Goal: Check status

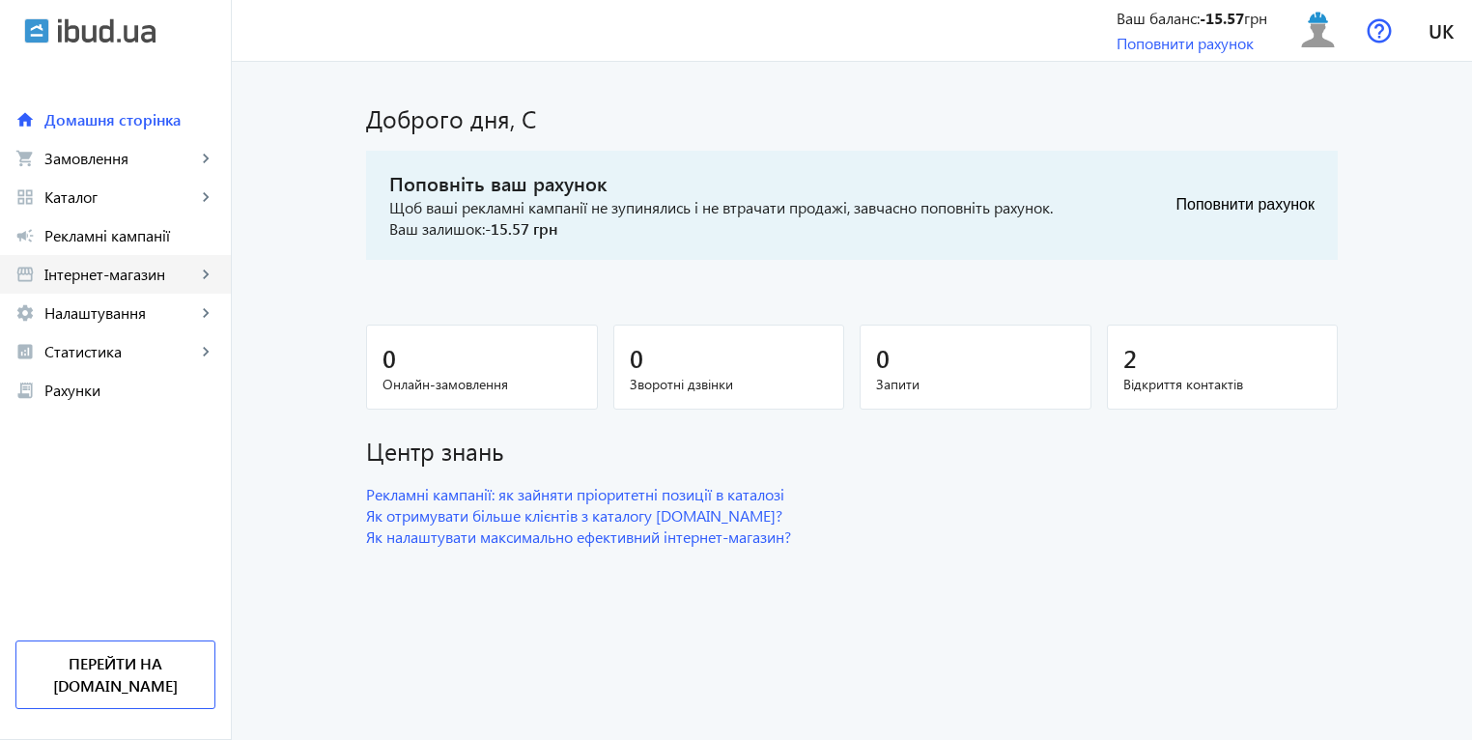
click at [87, 292] on link "storefront Інтернет-магазин keyboard_arrow_right" at bounding box center [115, 274] width 231 height 39
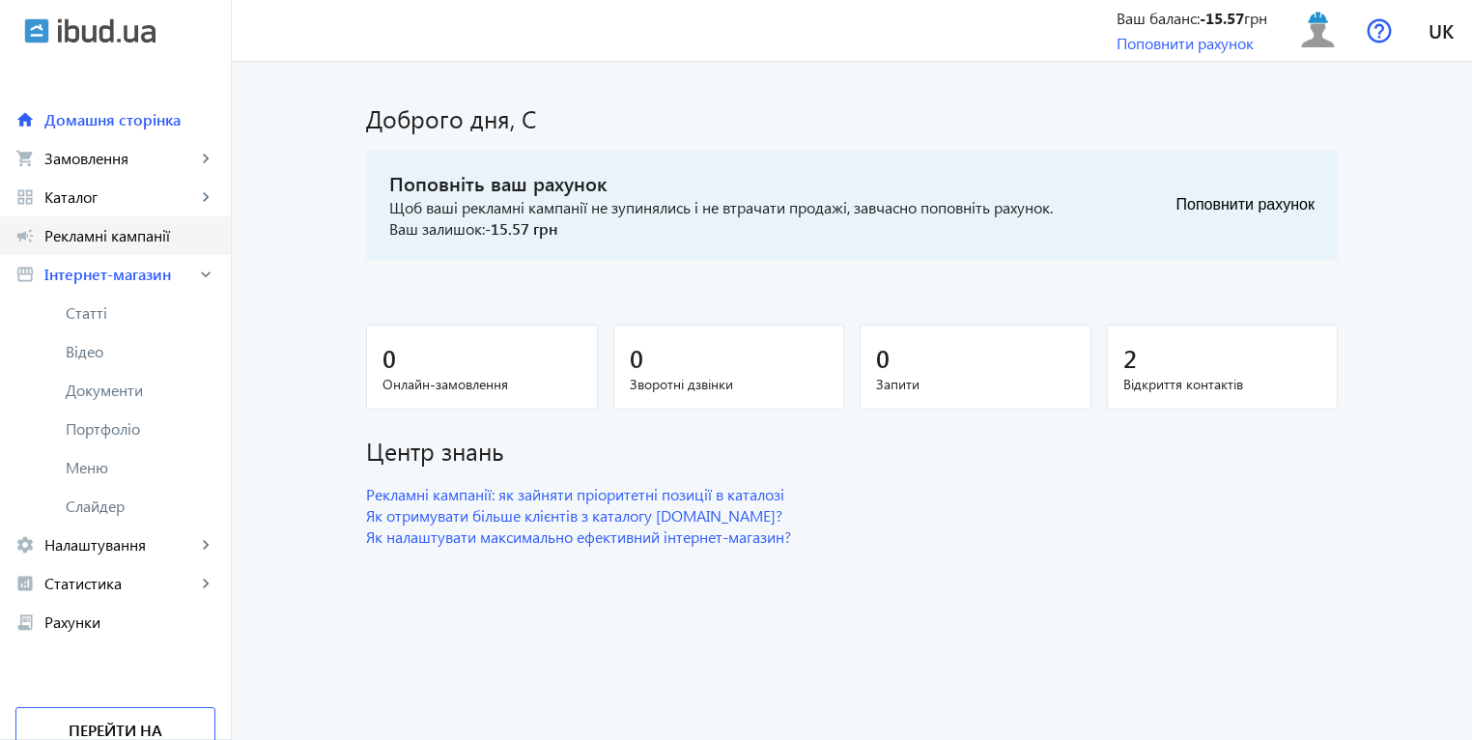
click at [104, 253] on link "campaign Рекламні кампанії" at bounding box center [115, 235] width 231 height 39
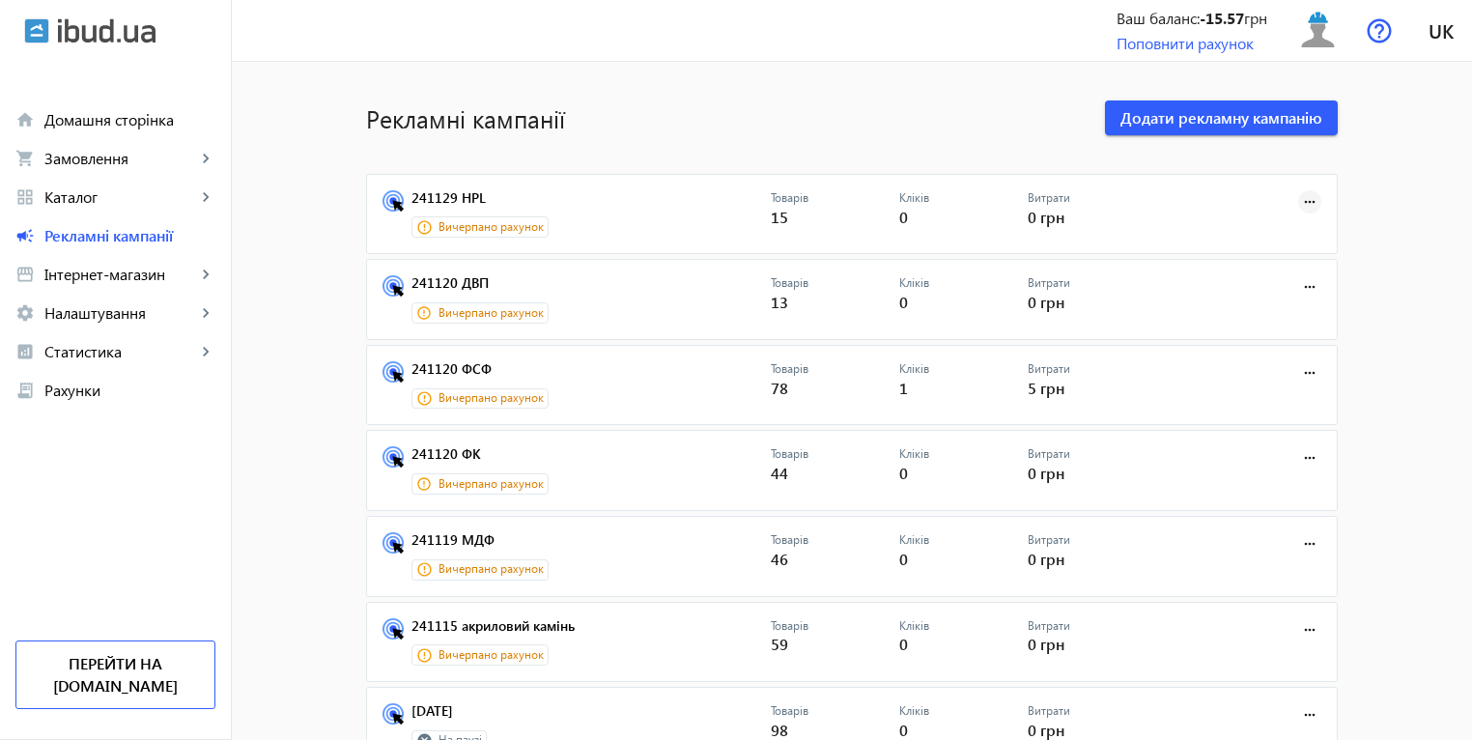
click at [1307, 200] on mat-icon "more_horiz" at bounding box center [1309, 201] width 21 height 21
click at [114, 276] on div at bounding box center [736, 370] width 1472 height 740
click at [114, 276] on span "Інтернет-магазин" at bounding box center [120, 274] width 152 height 19
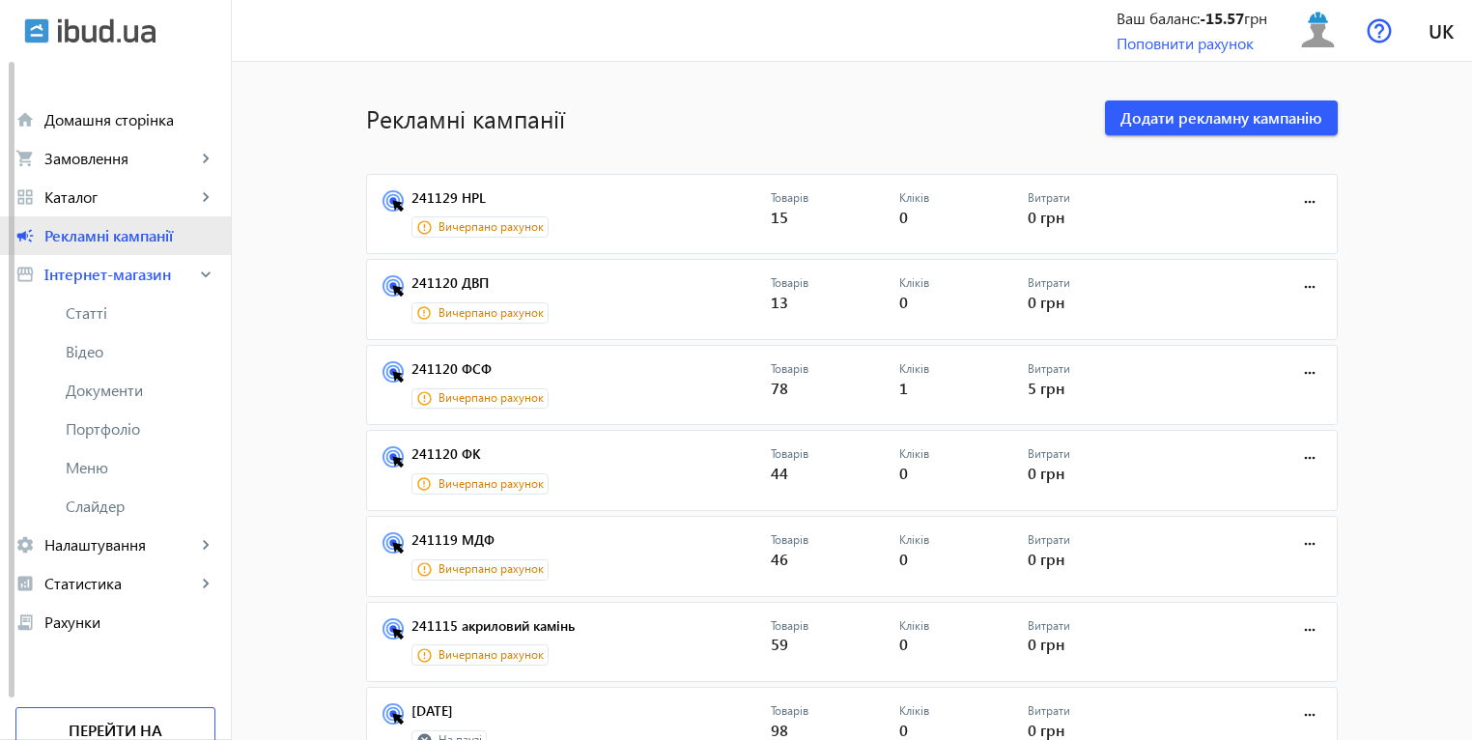
drag, startPoint x: 132, startPoint y: 233, endPoint x: 264, endPoint y: 238, distance: 131.4
click at [132, 234] on span "Рекламні кампанії" at bounding box center [129, 235] width 171 height 19
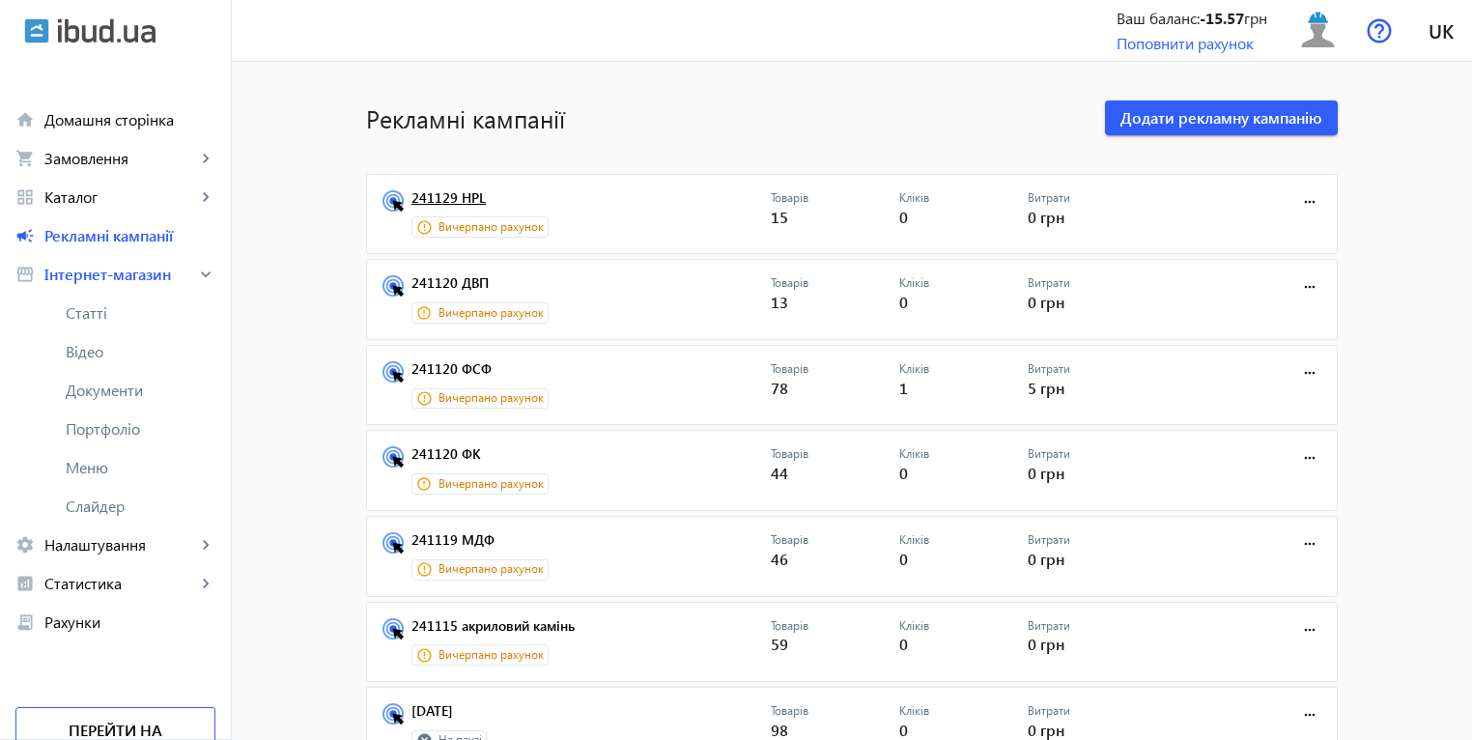
click at [457, 193] on link "241129 HPL" at bounding box center [590, 203] width 359 height 27
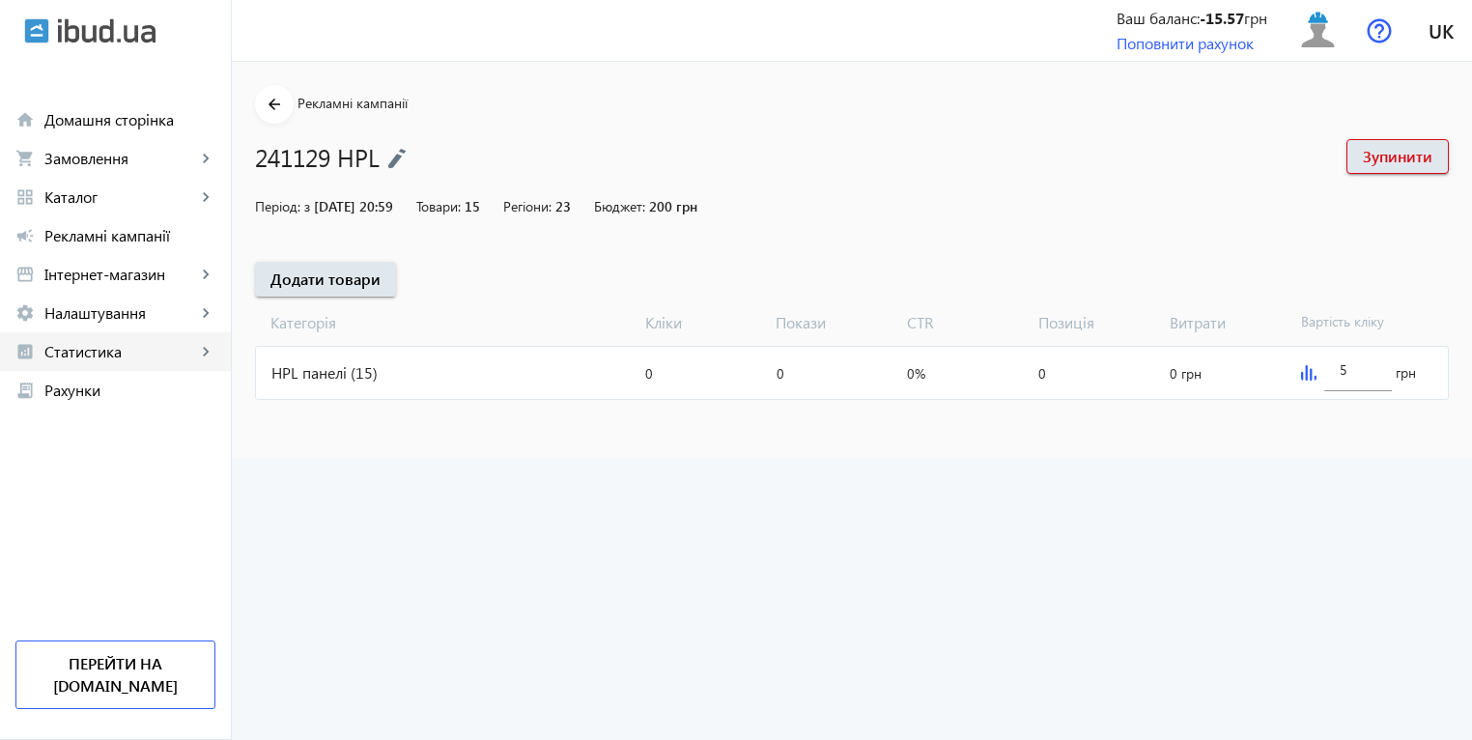
click at [115, 361] on link "analytics Статистика keyboard_arrow_right" at bounding box center [115, 351] width 231 height 39
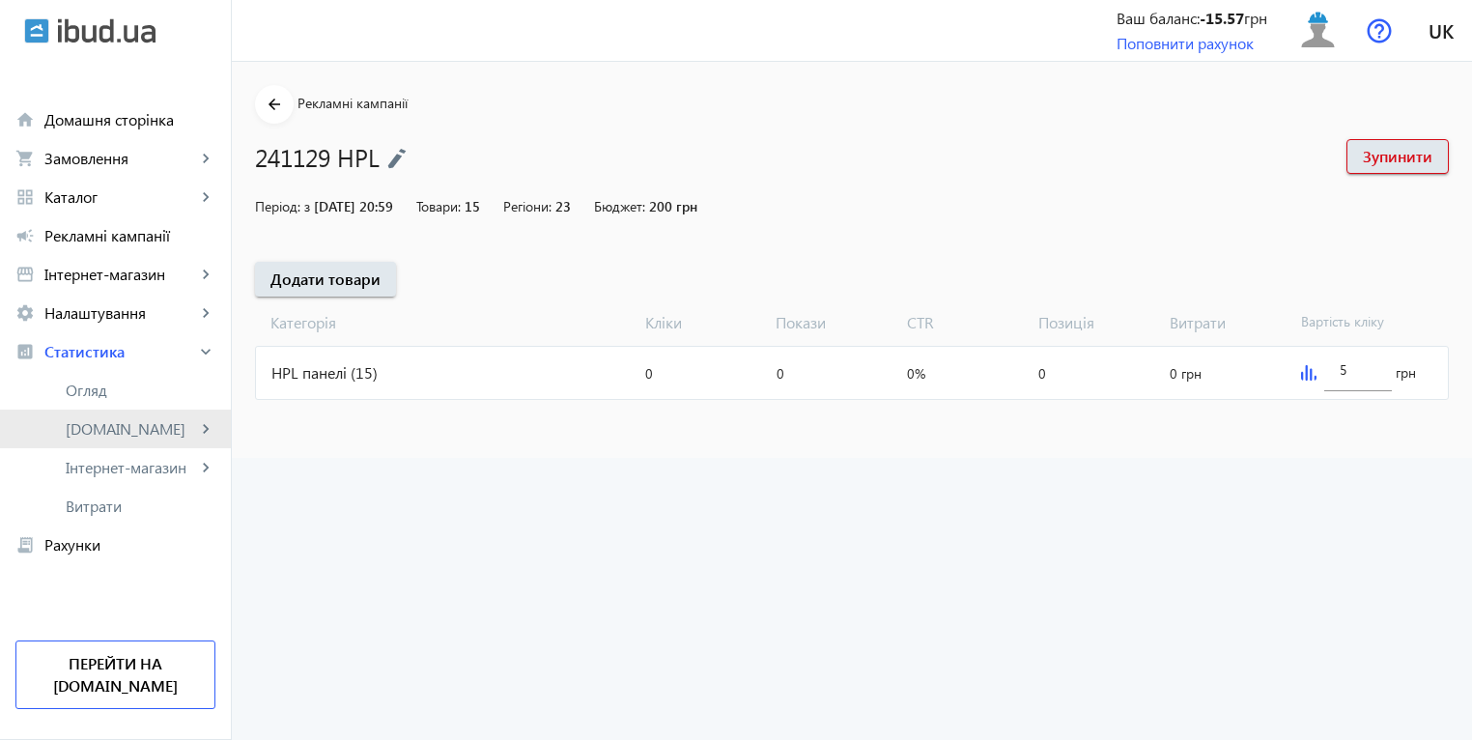
click at [97, 422] on span "[DOMAIN_NAME]" at bounding box center [131, 428] width 130 height 19
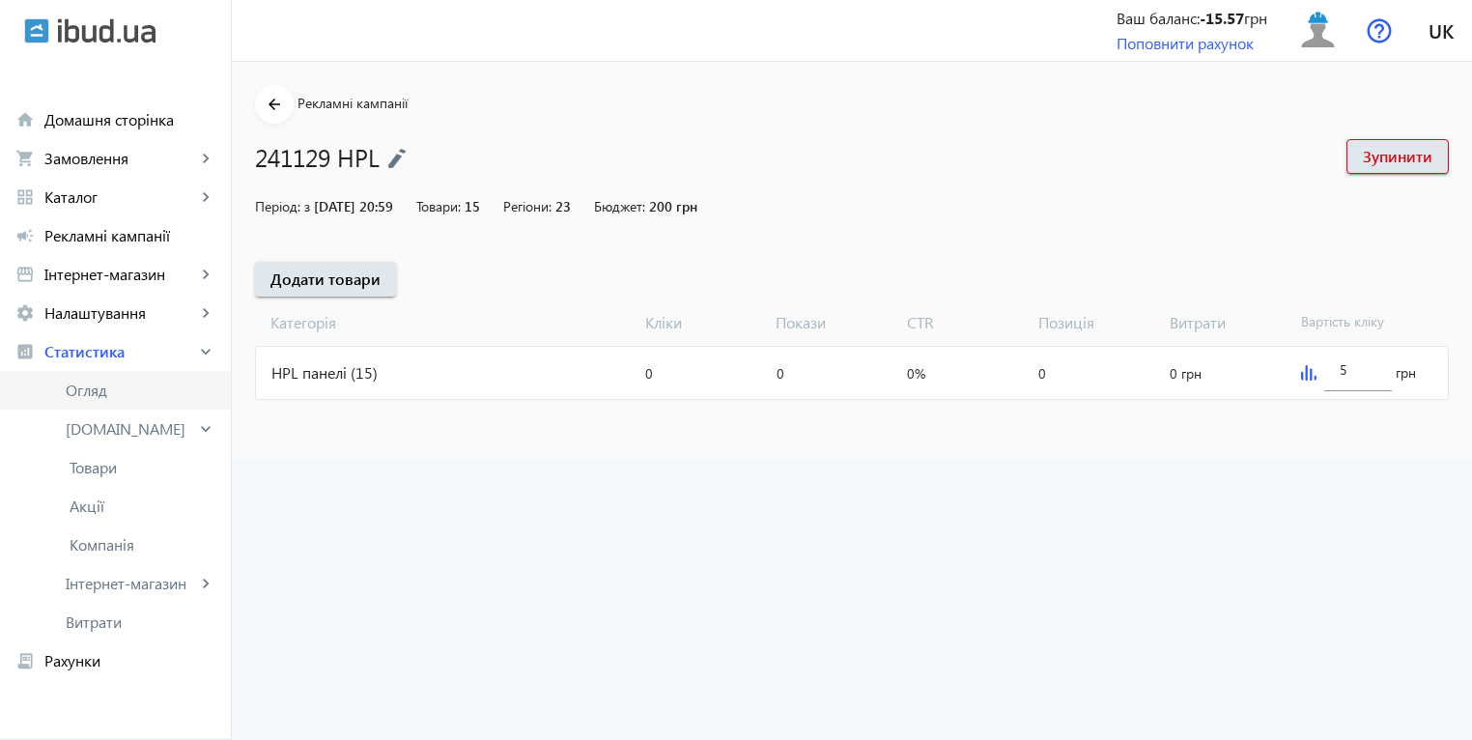
click at [110, 397] on span "Огляд" at bounding box center [141, 389] width 150 height 19
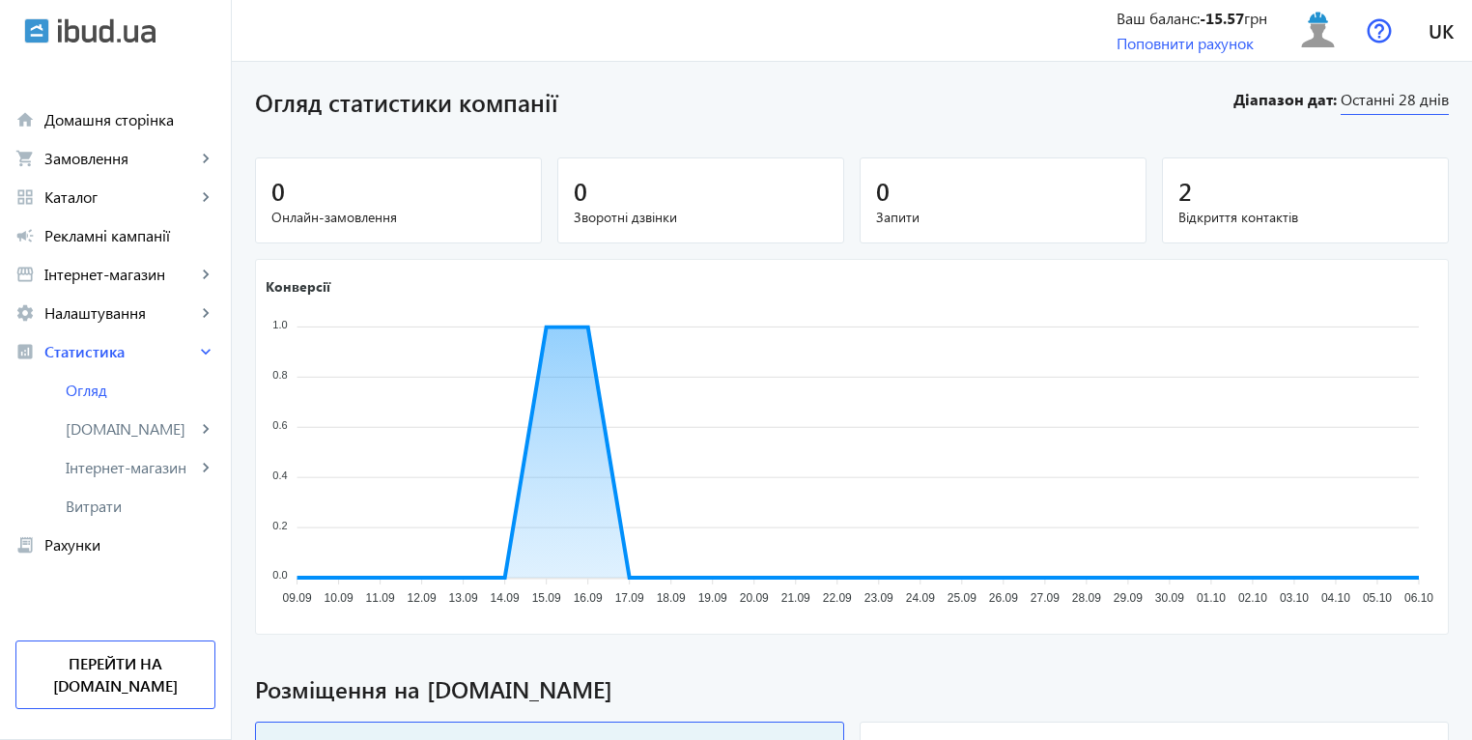
click at [1432, 101] on span "Останні 28 днів" at bounding box center [1394, 102] width 108 height 26
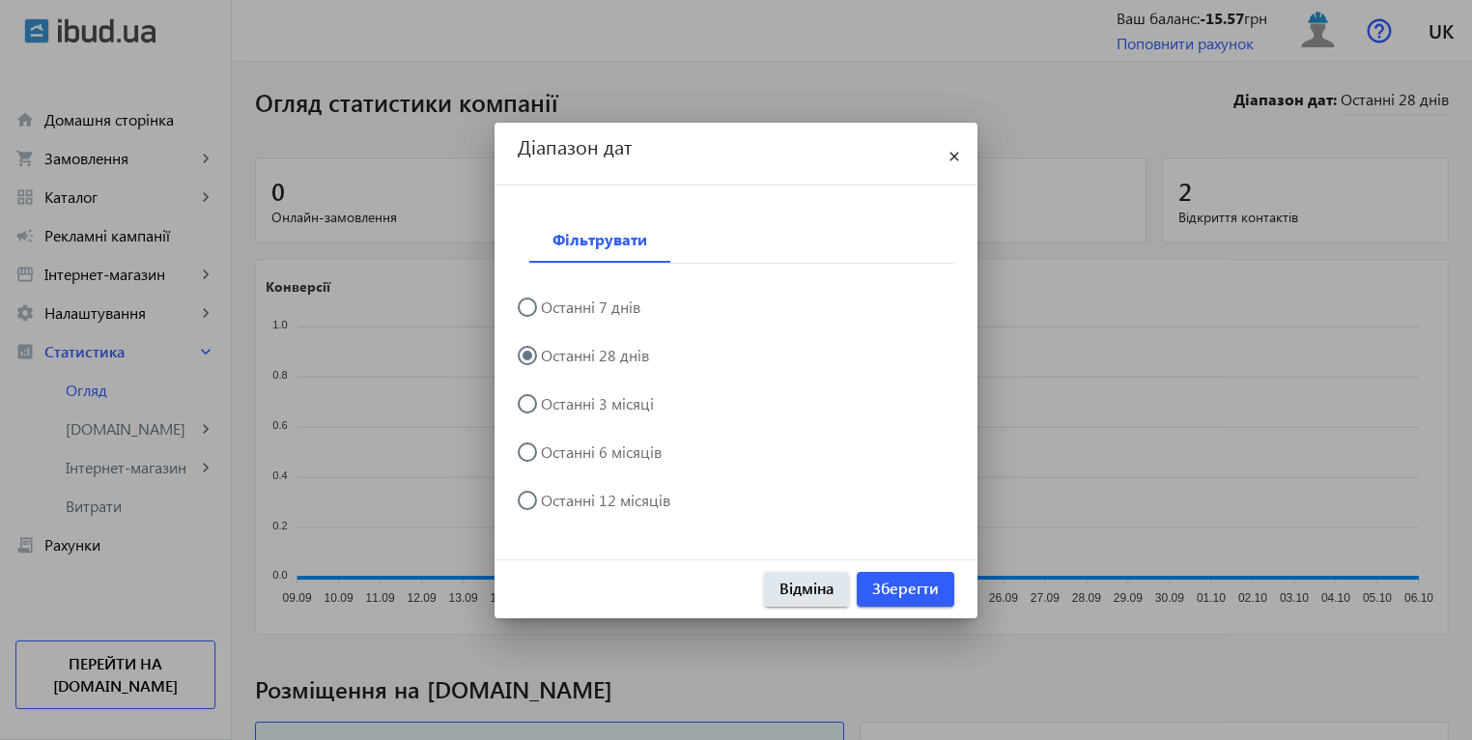
click at [528, 413] on input "Останні 3 місяці" at bounding box center [537, 413] width 39 height 39
radio input "true"
click at [916, 586] on span "Зберегти" at bounding box center [905, 587] width 67 height 21
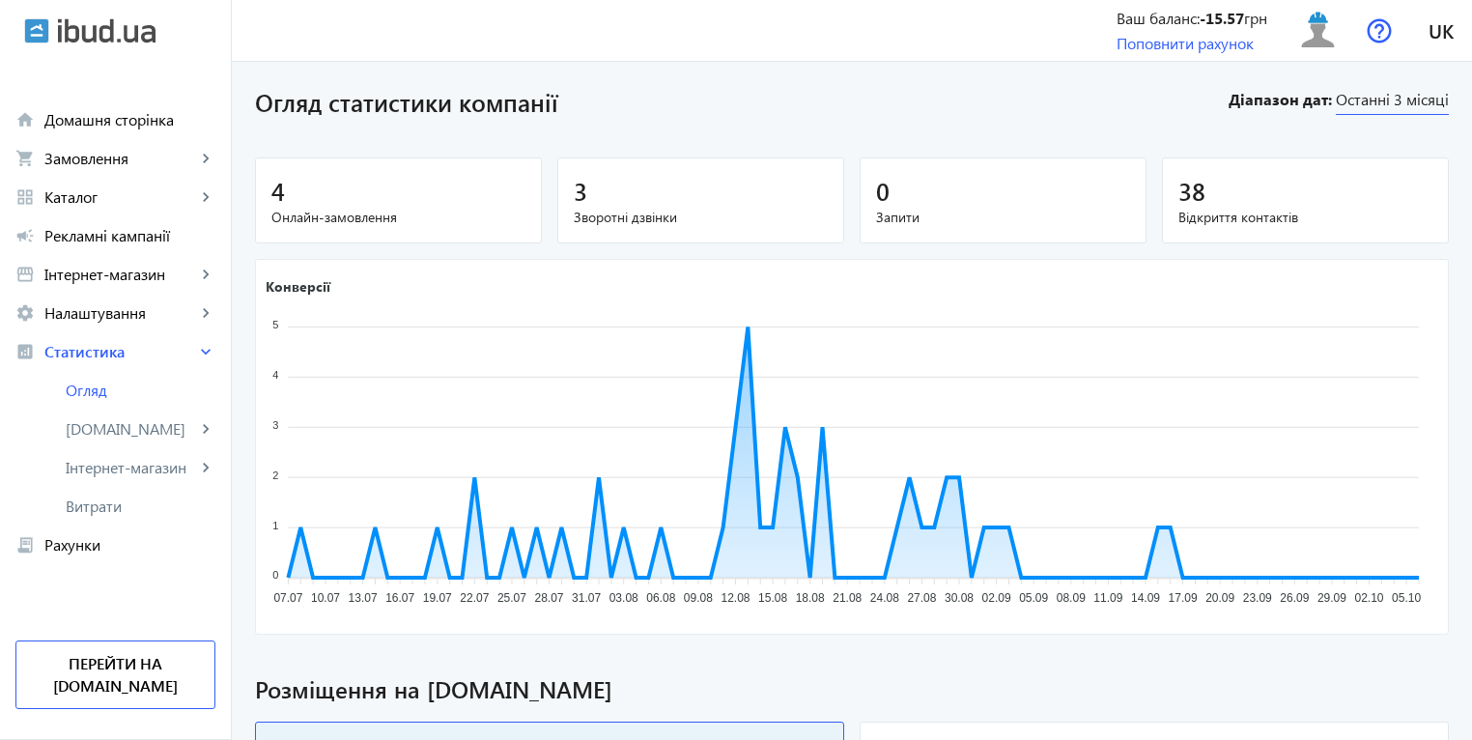
click at [1407, 102] on span "Останні 3 місяці" at bounding box center [1391, 102] width 113 height 26
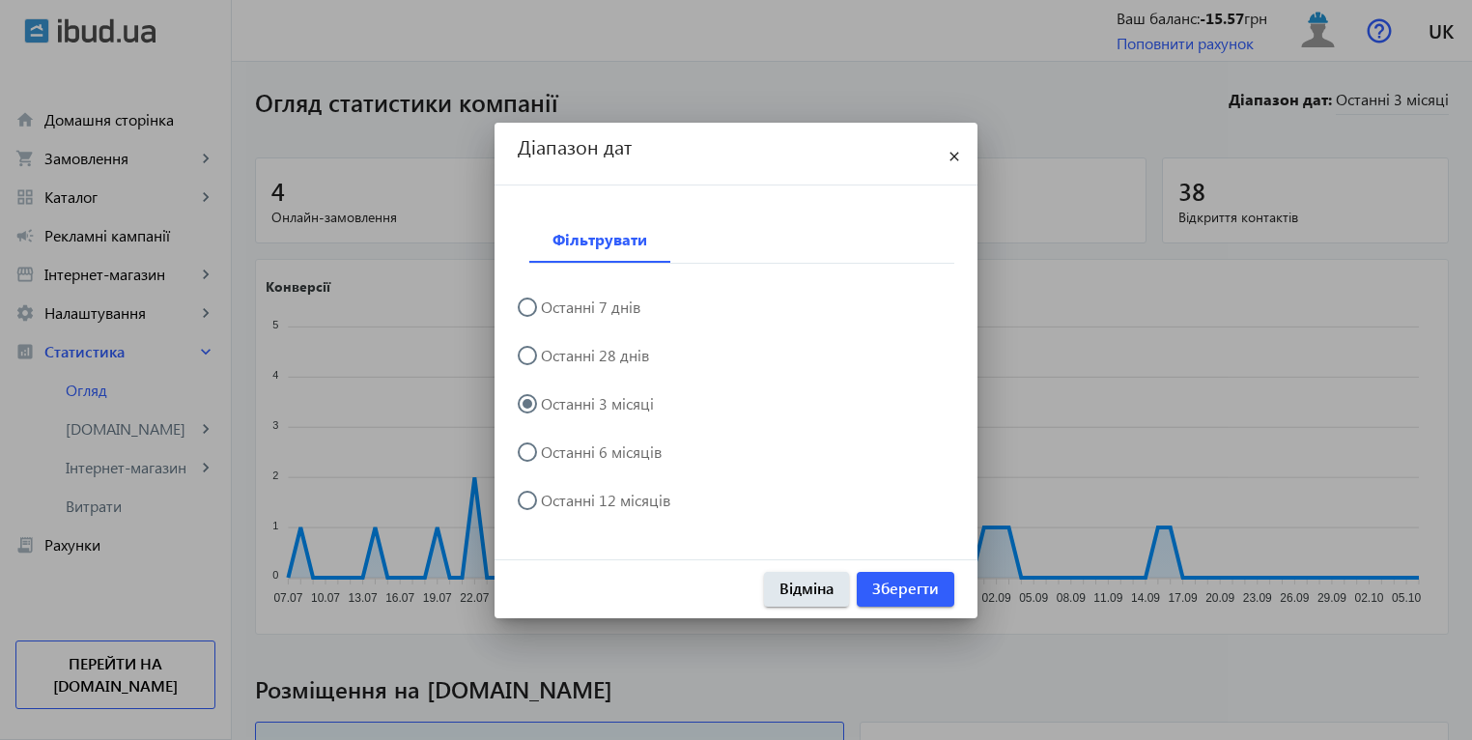
click at [526, 458] on input "Останні 6 місяців" at bounding box center [537, 461] width 39 height 39
radio input "true"
click at [919, 581] on span "Зберегти" at bounding box center [905, 587] width 67 height 21
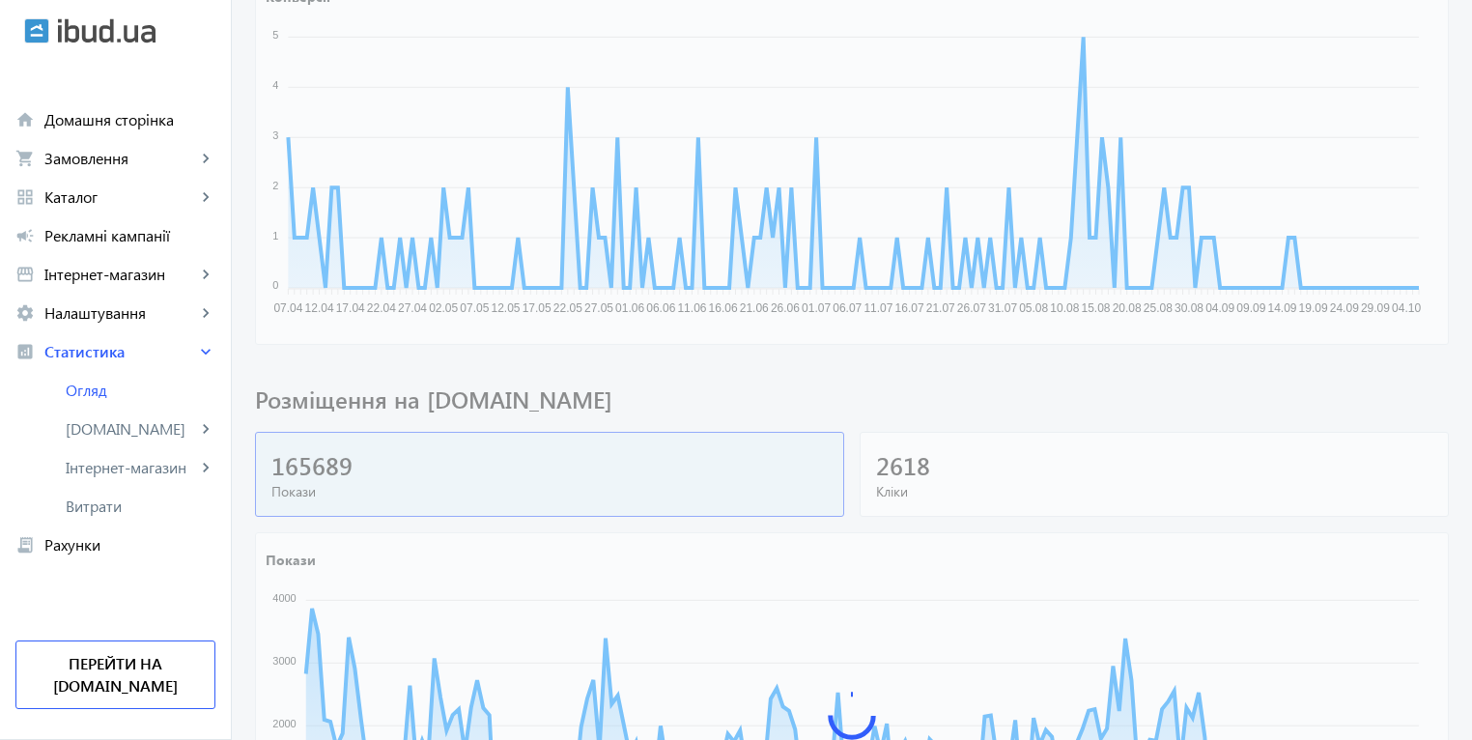
scroll to position [483, 0]
